Goal: Task Accomplishment & Management: Manage account settings

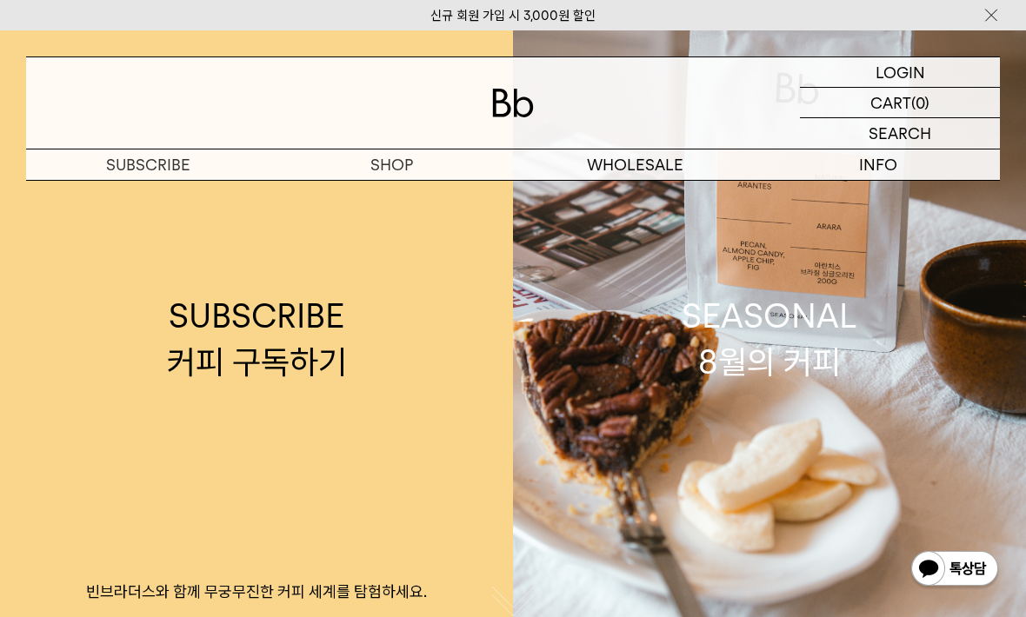
click at [0, 0] on p "로그인" at bounding box center [0, 0] width 0 height 0
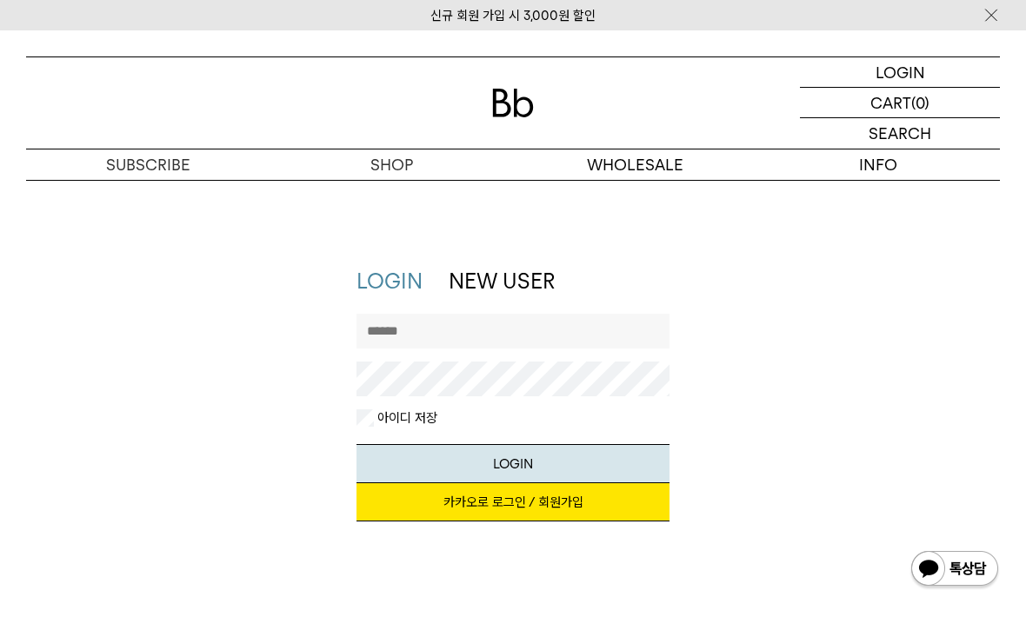
click at [593, 496] on link "카카오로 로그인 / 회원가입" at bounding box center [512, 502] width 313 height 38
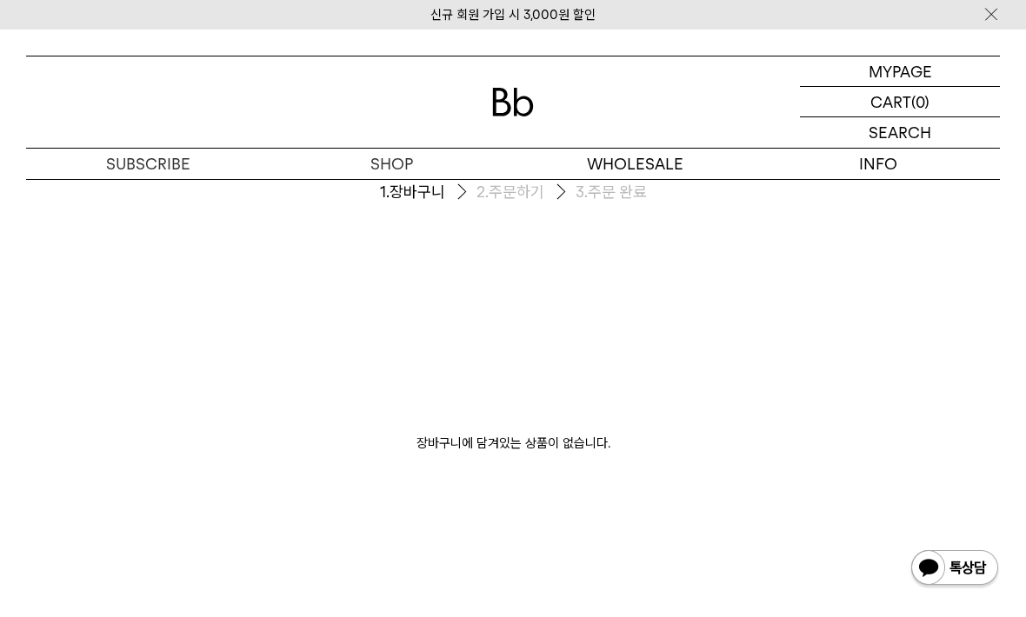
scroll to position [54, 0]
click at [0, 0] on p "마이페이지" at bounding box center [0, 0] width 0 height 0
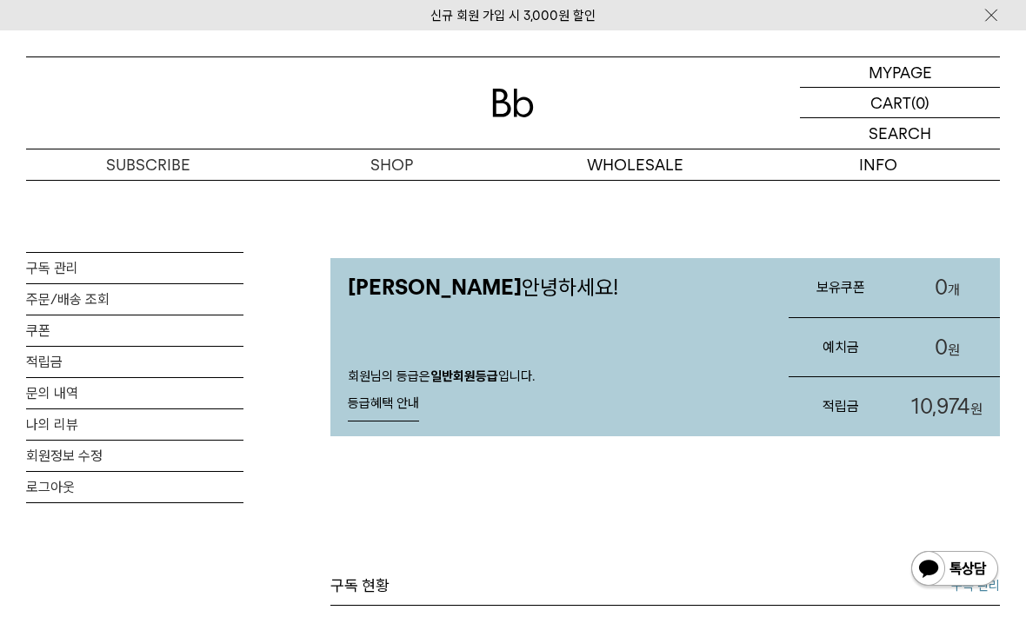
click at [502, 94] on img at bounding box center [513, 103] width 42 height 29
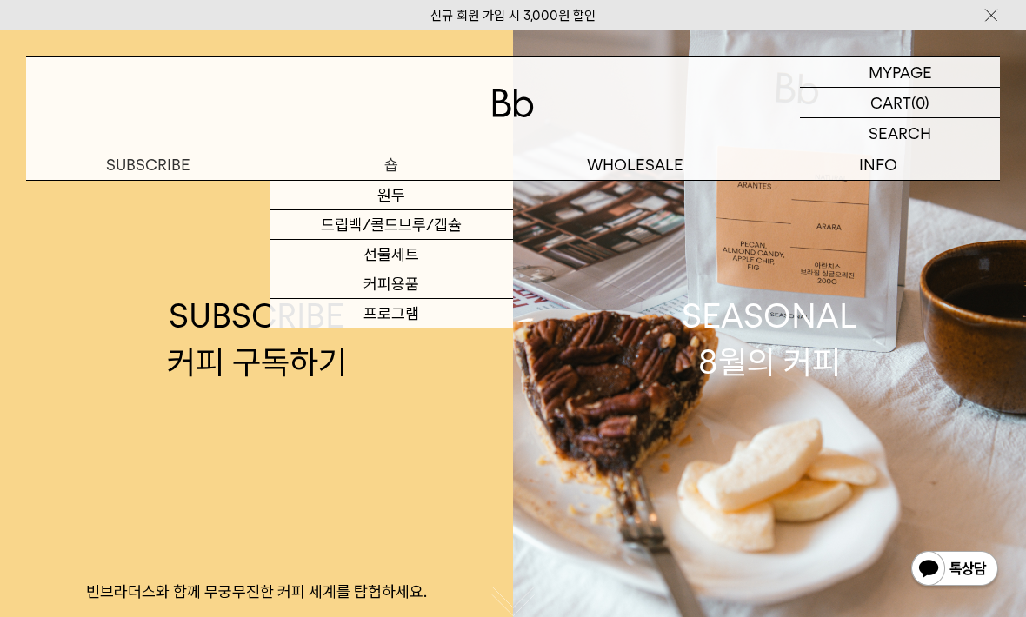
click at [408, 198] on link "원두" at bounding box center [390, 196] width 243 height 30
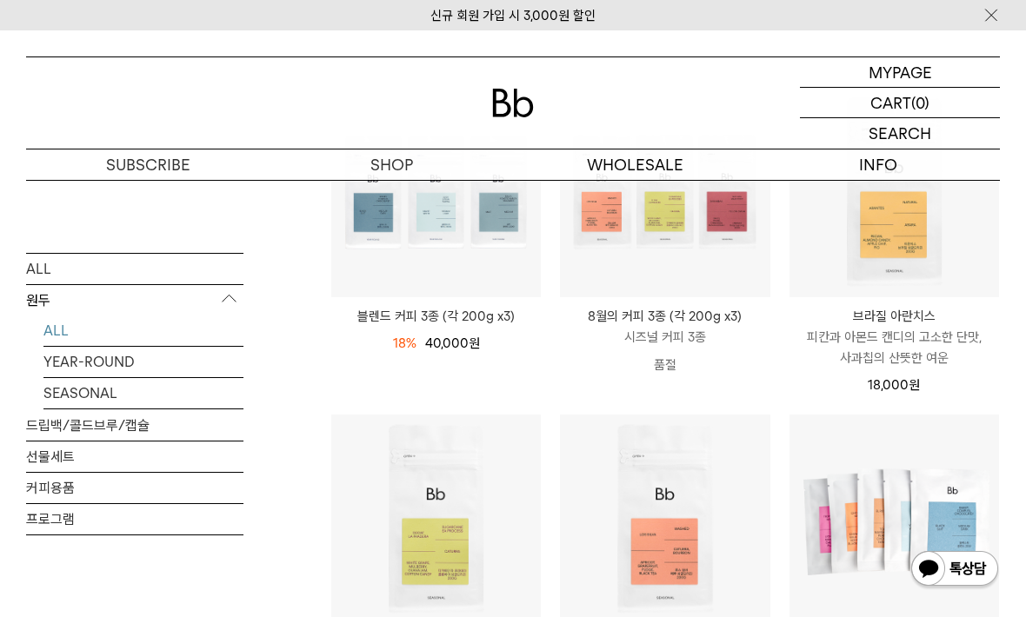
scroll to position [249, 0]
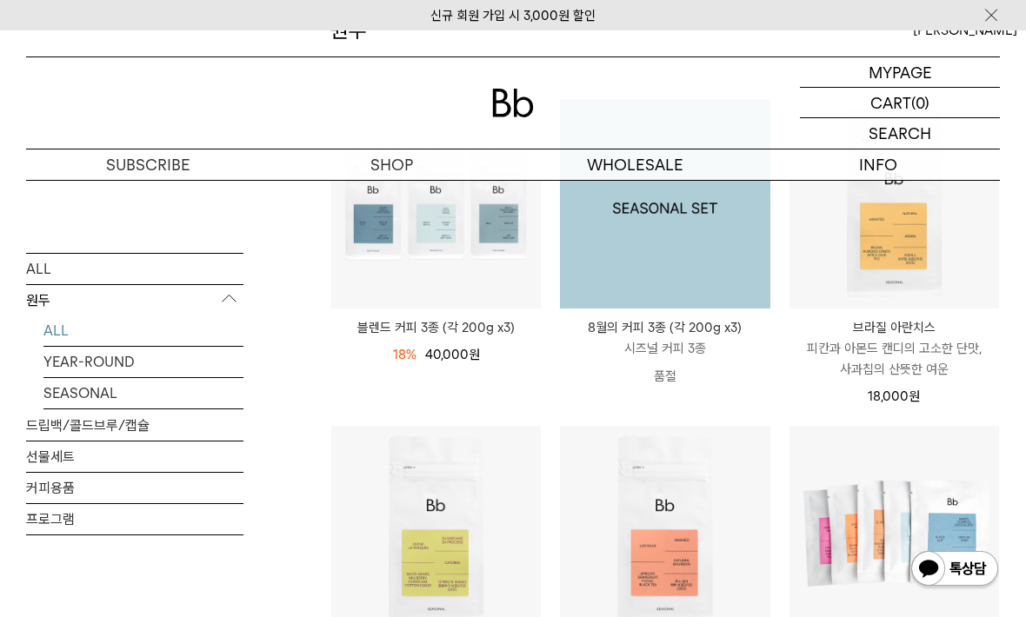
click at [730, 292] on img at bounding box center [664, 203] width 209 height 209
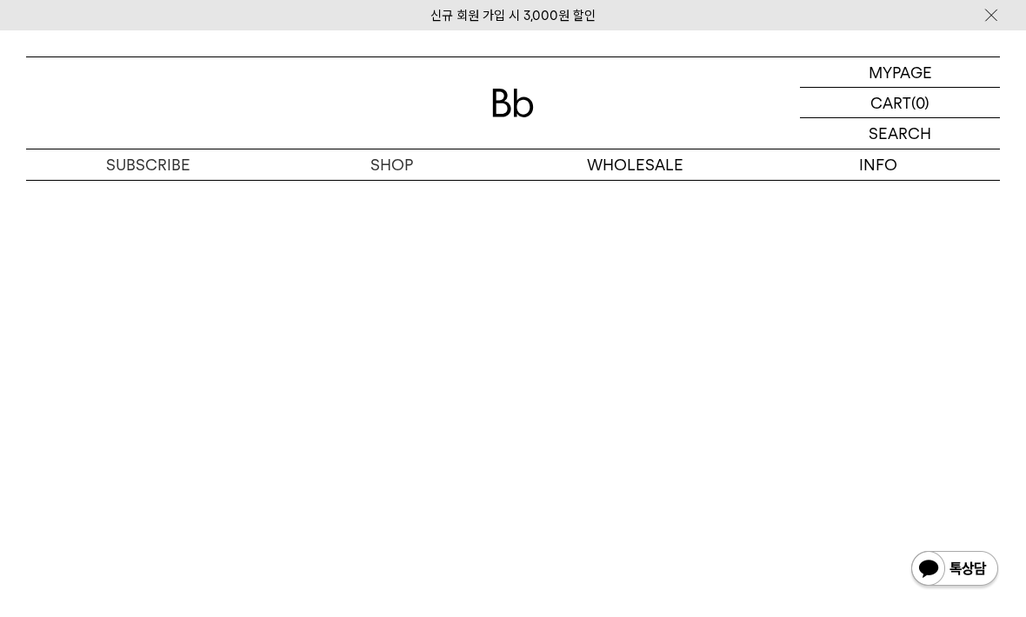
scroll to position [3576, 0]
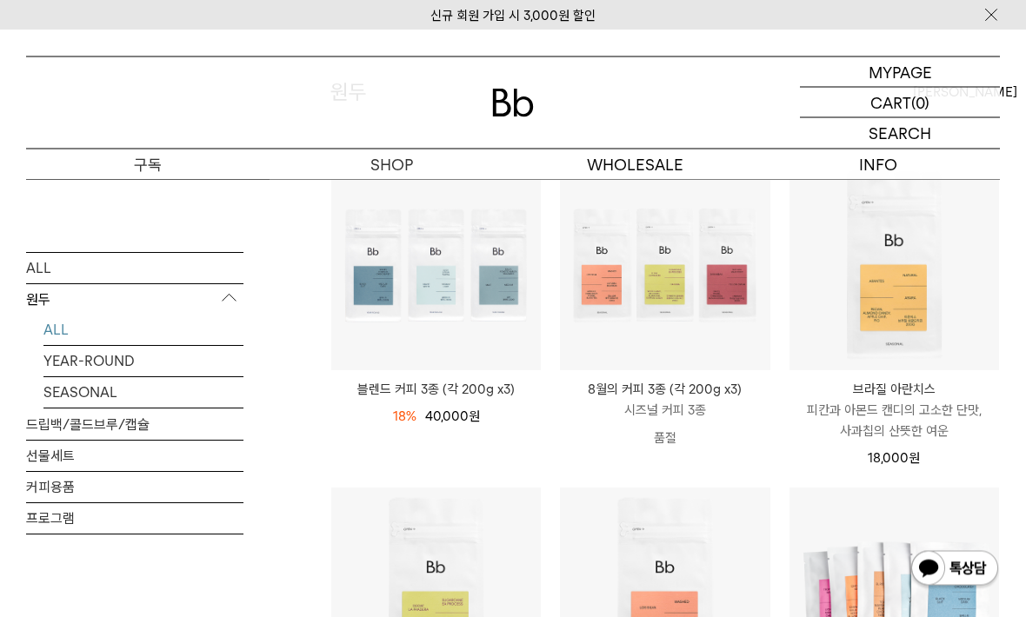
scroll to position [188, 0]
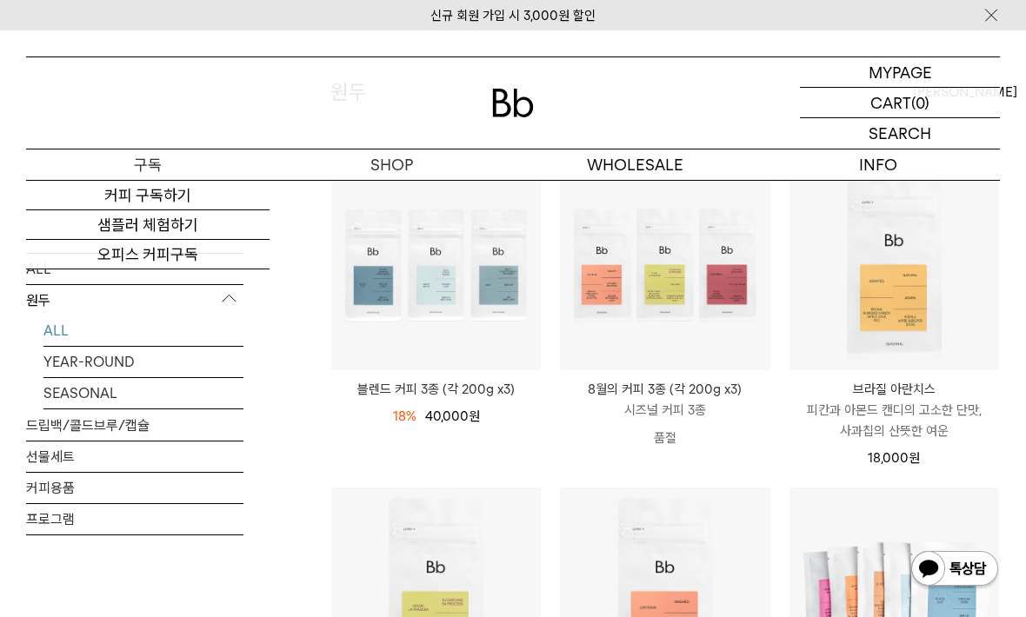
click at [0, 0] on p "마이페이지" at bounding box center [0, 0] width 0 height 0
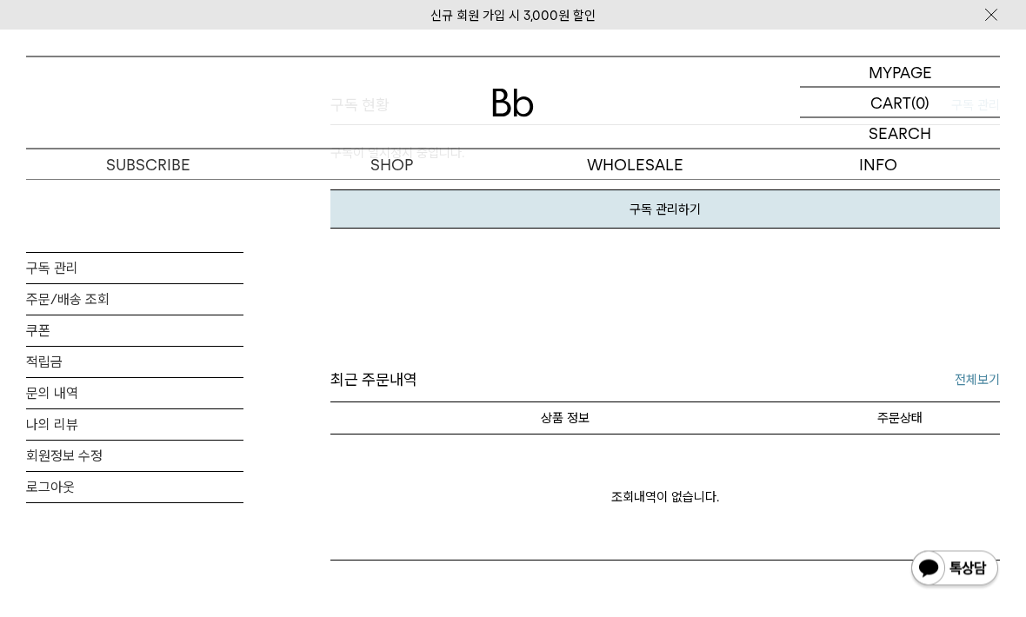
scroll to position [477, 0]
click at [757, 216] on link "구독 관리하기" at bounding box center [664, 212] width 669 height 39
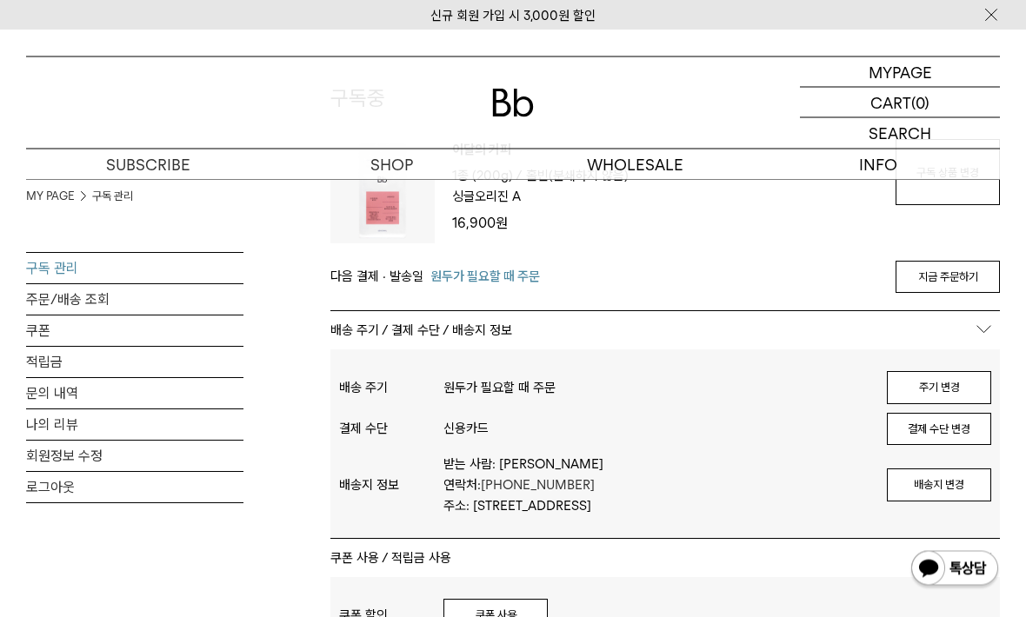
scroll to position [179, 0]
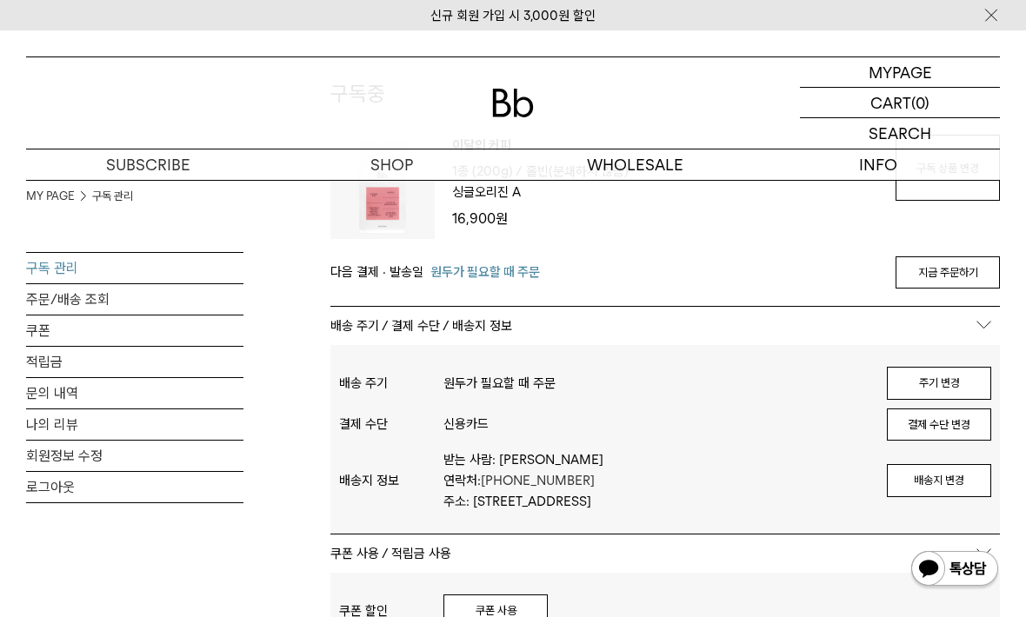
click at [512, 606] on button "쿠폰 사용" at bounding box center [495, 611] width 104 height 33
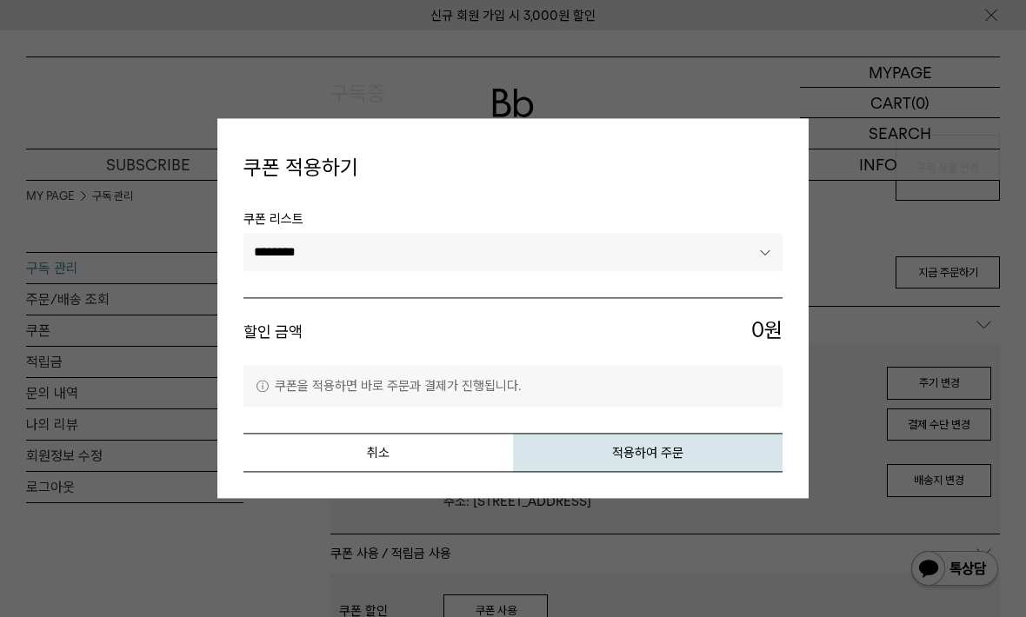
click at [754, 271] on select "********" at bounding box center [512, 252] width 539 height 38
click at [450, 473] on button "취소" at bounding box center [377, 453] width 269 height 39
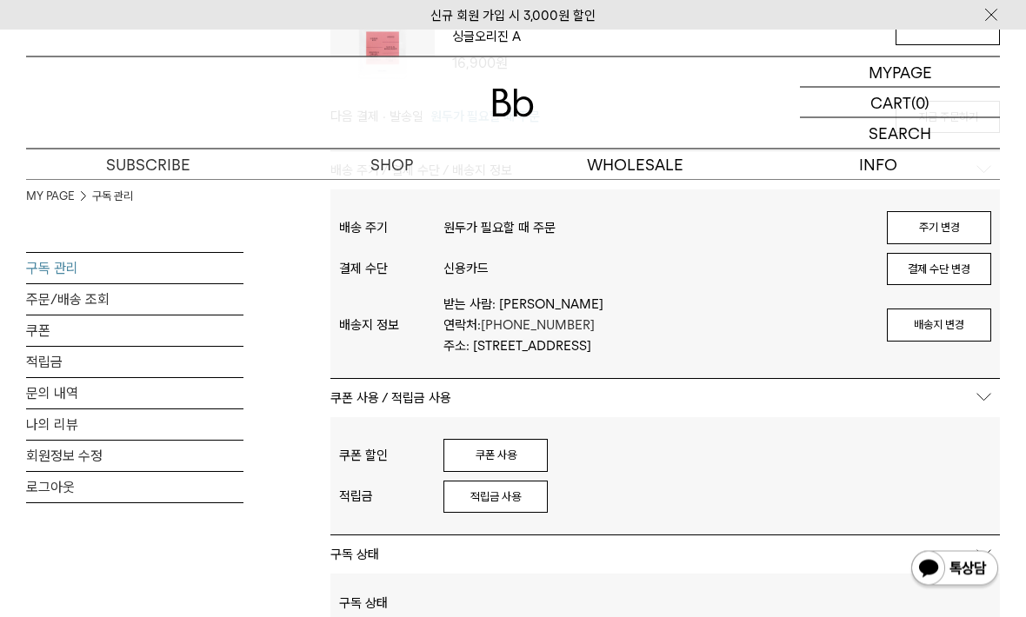
scroll to position [353, 0]
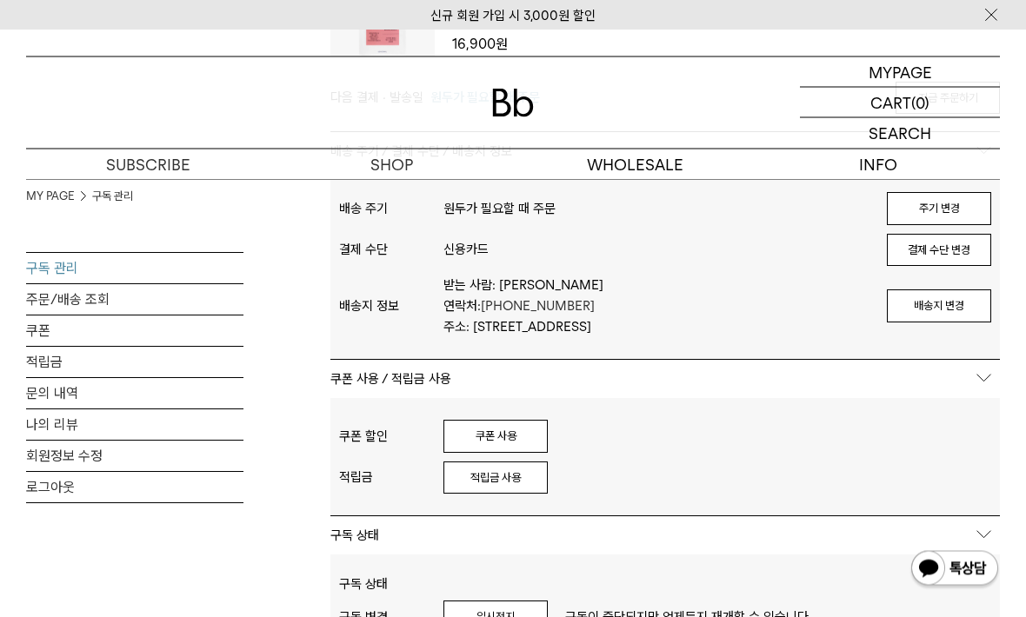
click at [522, 489] on button "적립금 사용" at bounding box center [495, 478] width 104 height 33
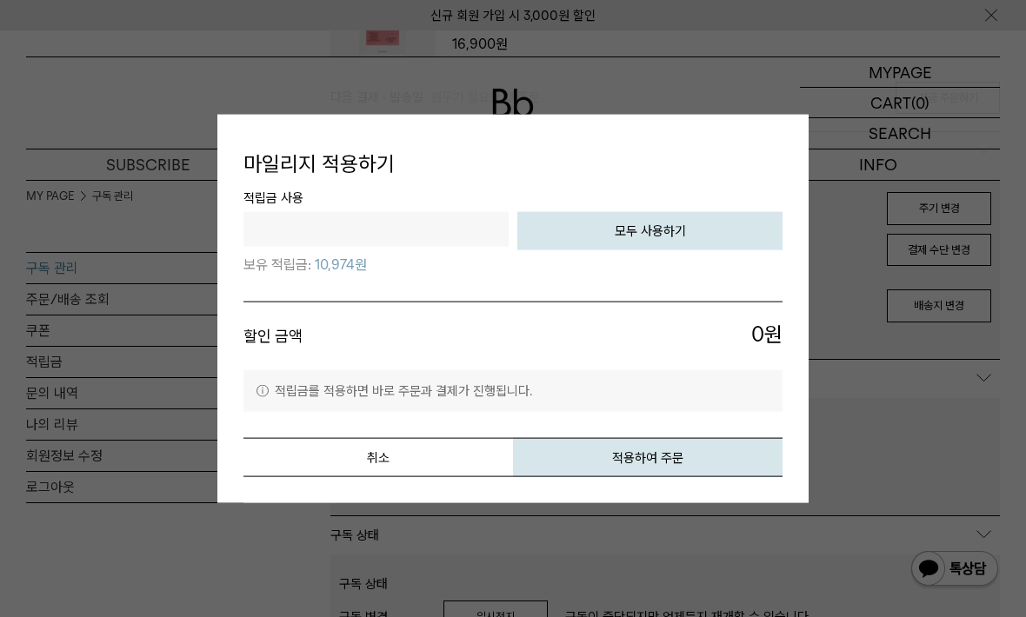
click at [688, 302] on li "적립금 사용 전액 사용하기 모두 사용하기 보유 적립금: 10,974원" at bounding box center [512, 244] width 539 height 115
click at [422, 246] on input "text" at bounding box center [375, 228] width 265 height 35
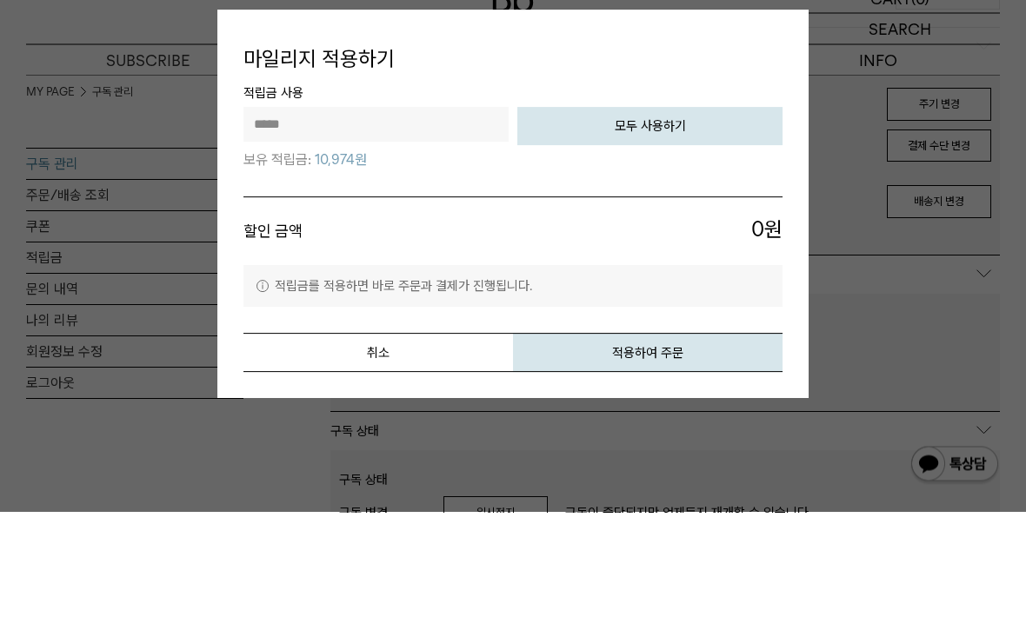
type input "*****"
click at [685, 211] on div "***** 전액 사용하기 모두 사용하기 보유 적립금: 10,974원" at bounding box center [512, 243] width 539 height 64
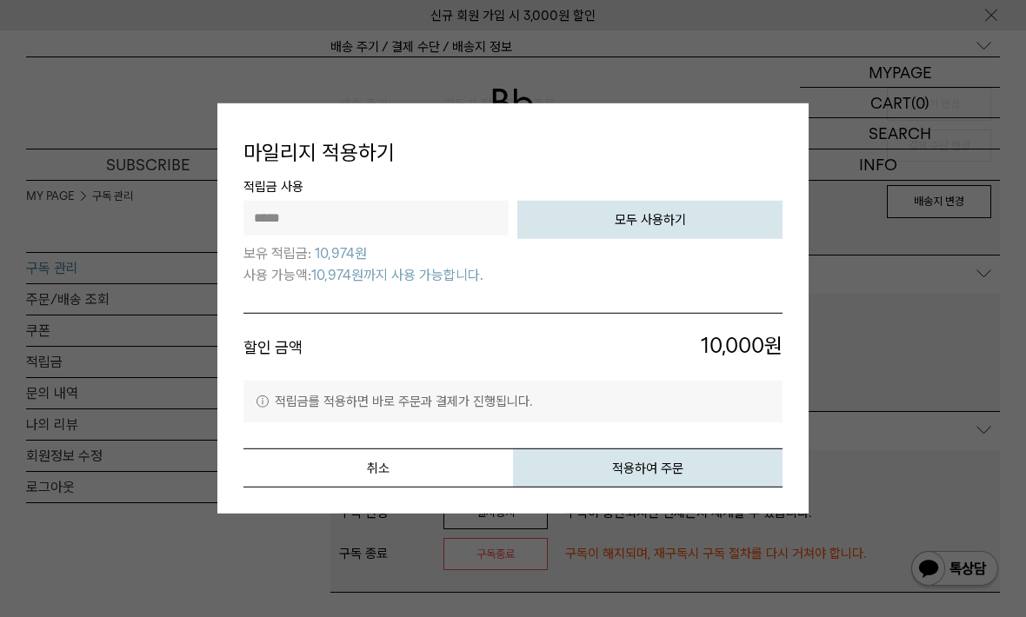
click at [714, 488] on button "적용하여 주문" at bounding box center [647, 468] width 269 height 39
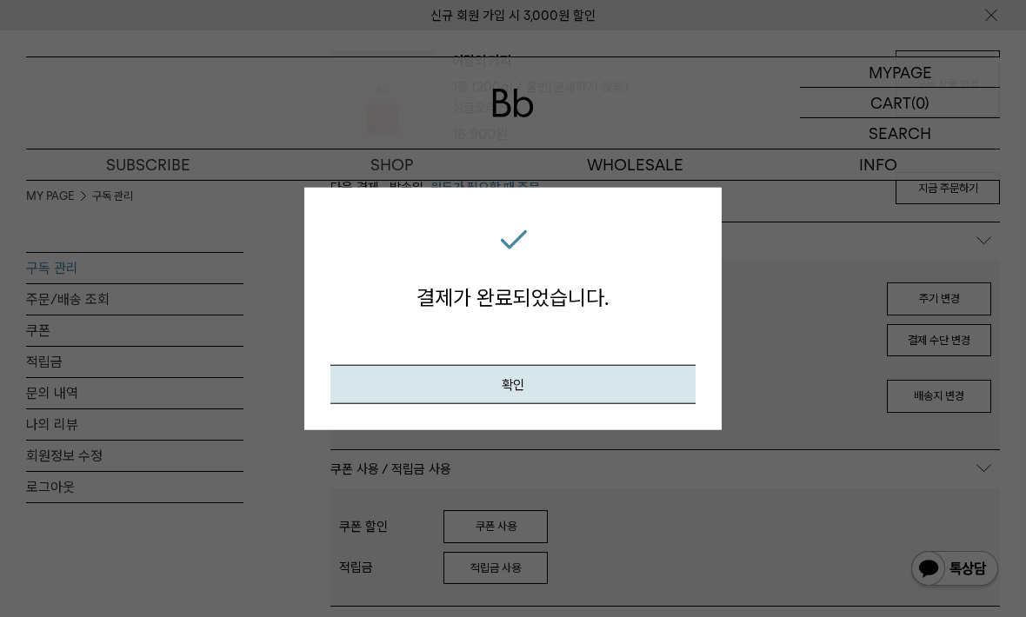
scroll to position [263, 0]
click at [659, 382] on button "확인" at bounding box center [512, 383] width 365 height 39
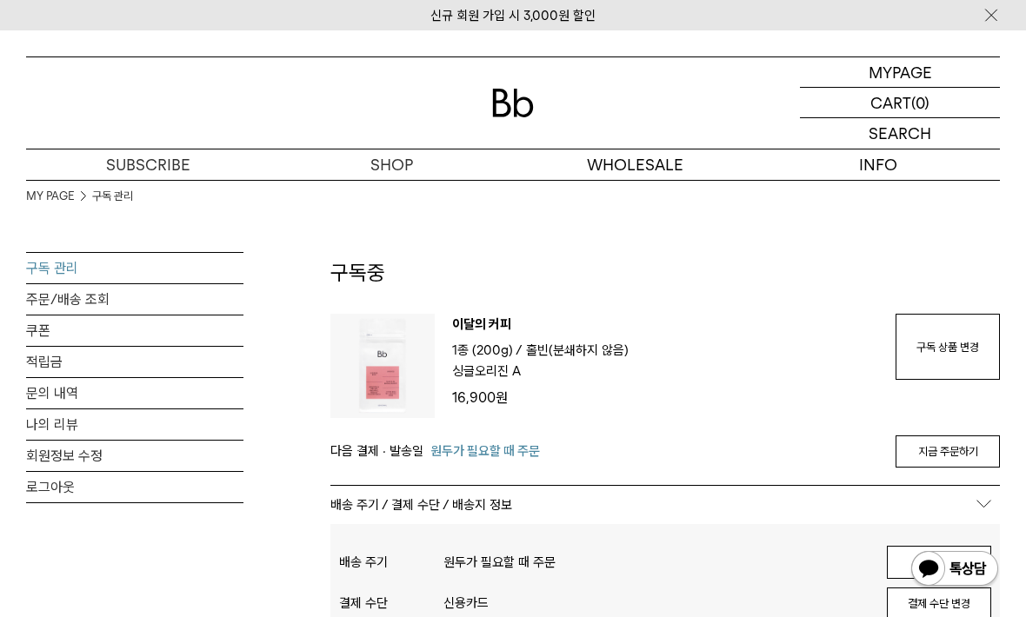
scroll to position [263, 0]
